Goal: Subscribe to service/newsletter

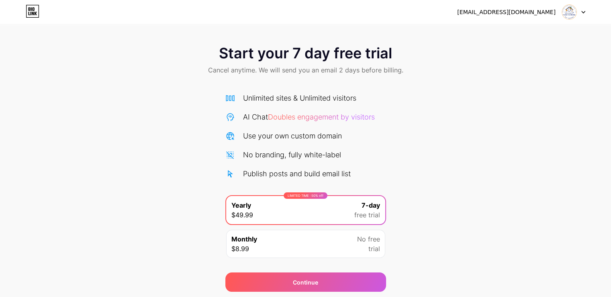
scroll to position [27, 0]
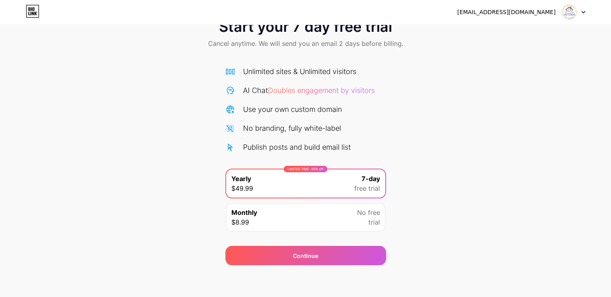
click at [294, 218] on div "Monthly $8.99 No free trial" at bounding box center [305, 217] width 159 height 28
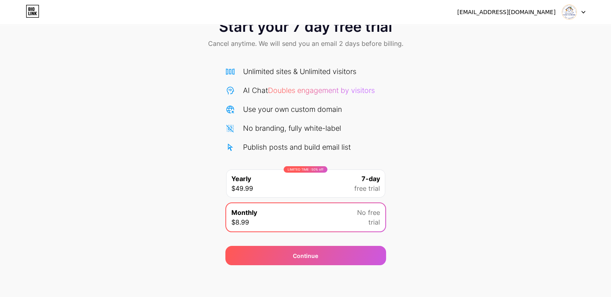
scroll to position [0, 0]
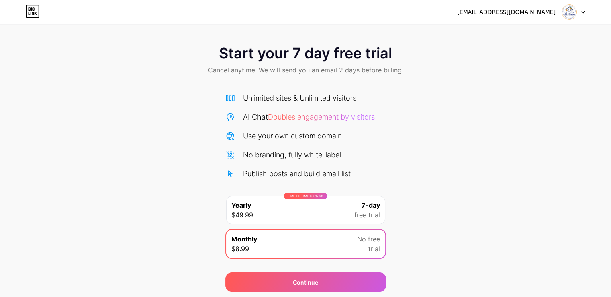
click at [570, 14] on img at bounding box center [569, 11] width 15 height 15
click at [503, 13] on div "[EMAIL_ADDRESS][DOMAIN_NAME]" at bounding box center [507, 12] width 98 height 8
click at [582, 13] on icon at bounding box center [584, 12] width 4 height 3
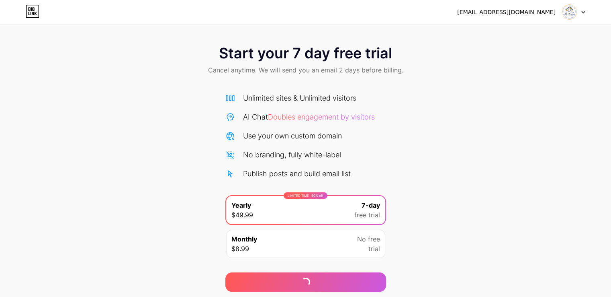
click at [575, 12] on img at bounding box center [569, 11] width 15 height 15
click at [524, 12] on div "[EMAIL_ADDRESS][DOMAIN_NAME]" at bounding box center [507, 12] width 98 height 8
click at [298, 242] on div "Monthly $8.99 No free trial" at bounding box center [305, 244] width 159 height 28
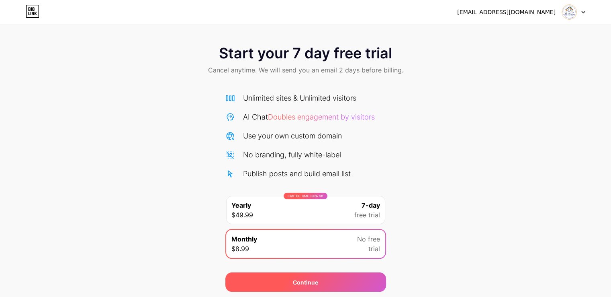
click at [300, 286] on div "Continue" at bounding box center [306, 281] width 161 height 19
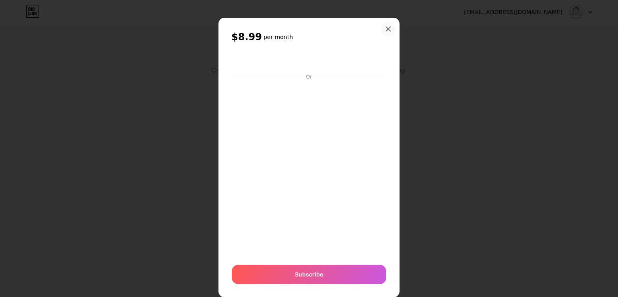
click at [386, 32] on div at bounding box center [388, 29] width 14 height 14
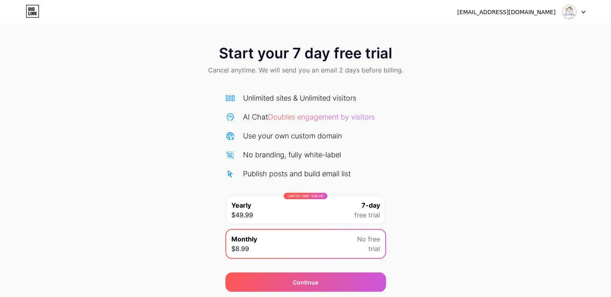
click at [308, 212] on div "LIMITED TIME : 50% off Yearly $49.99 7-day free trial" at bounding box center [305, 210] width 159 height 28
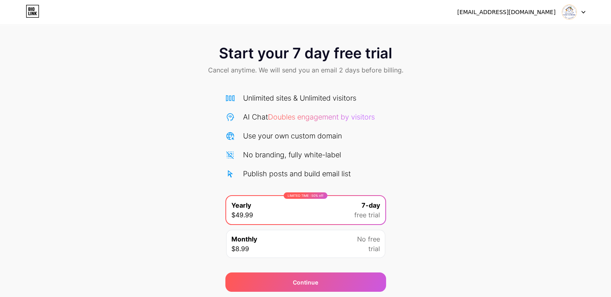
click at [585, 11] on icon at bounding box center [583, 12] width 3 height 2
